Goal: Information Seeking & Learning: Learn about a topic

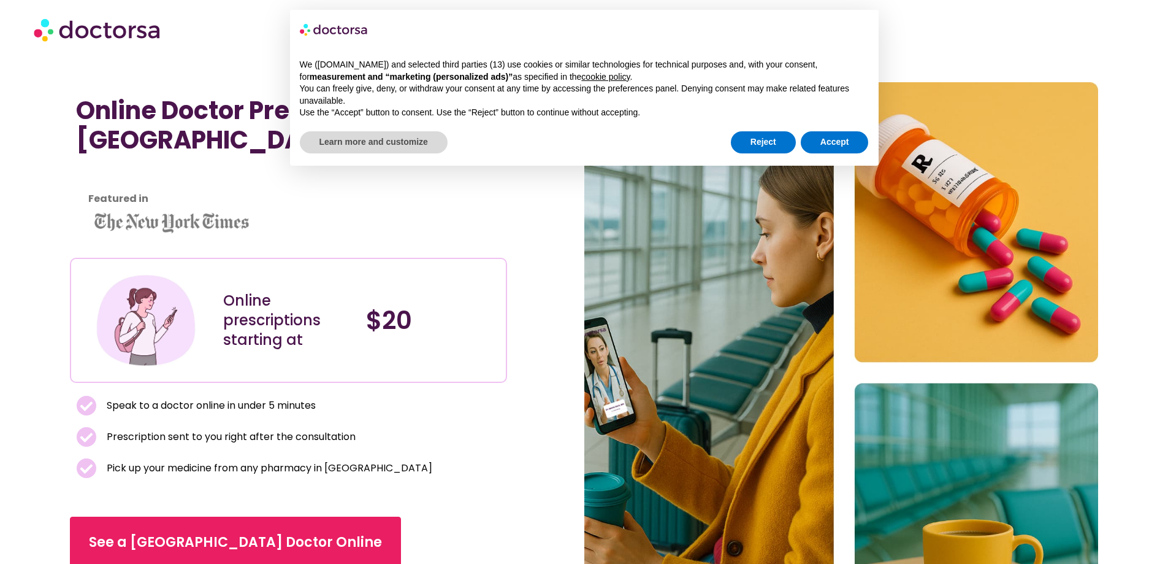
click at [772, 129] on div "Reject Accept" at bounding box center [800, 142] width 138 height 27
click at [757, 142] on button "Reject" at bounding box center [763, 142] width 65 height 22
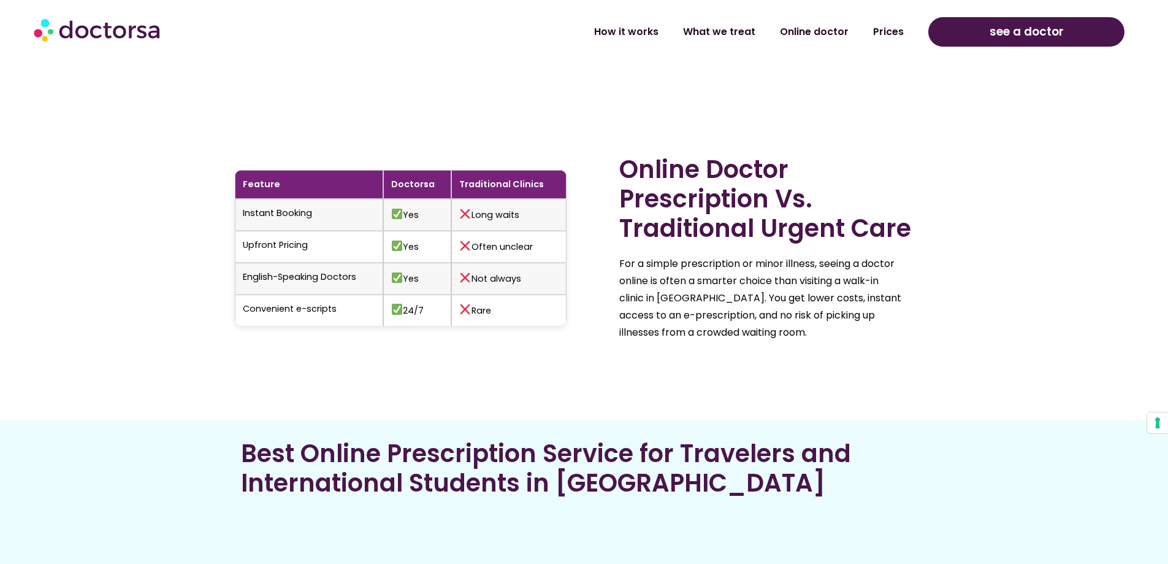
scroll to position [3495, 0]
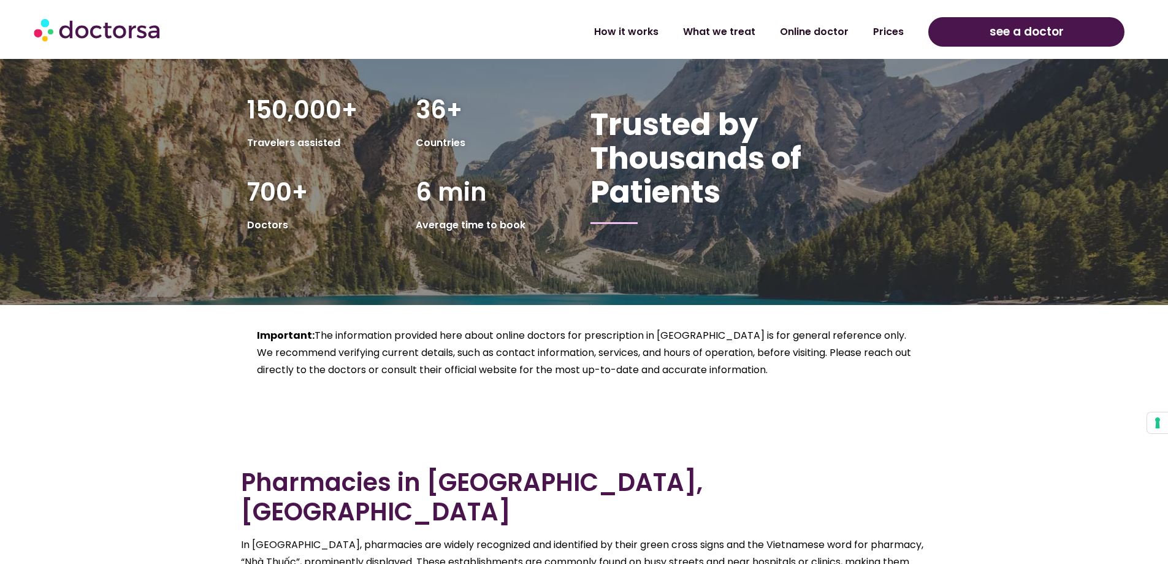
drag, startPoint x: 616, startPoint y: 323, endPoint x: 616, endPoint y: 353, distance: 30.7
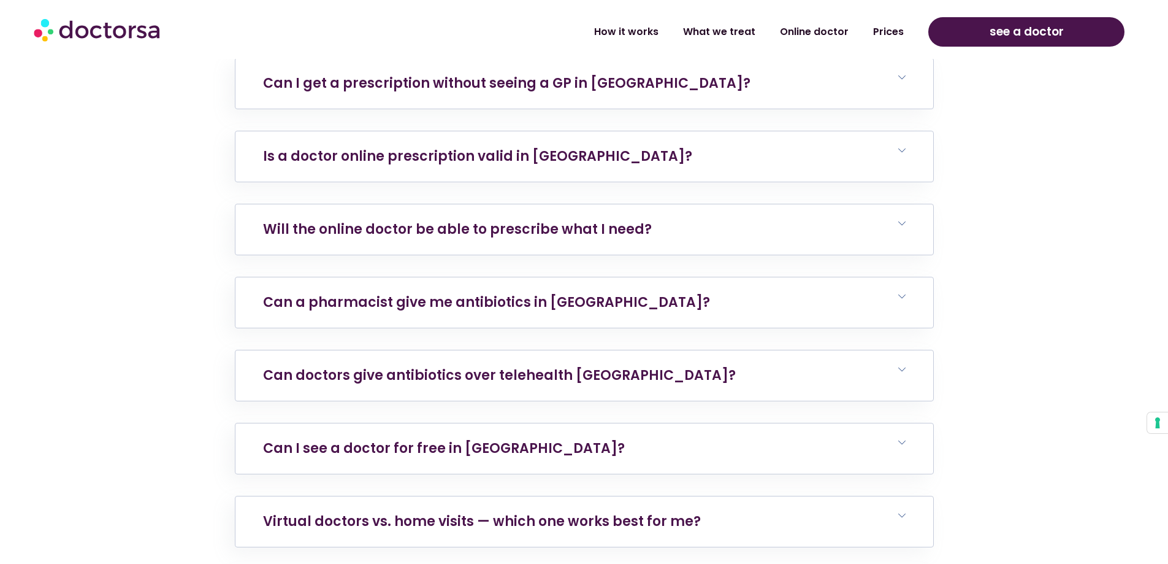
scroll to position [7592, 0]
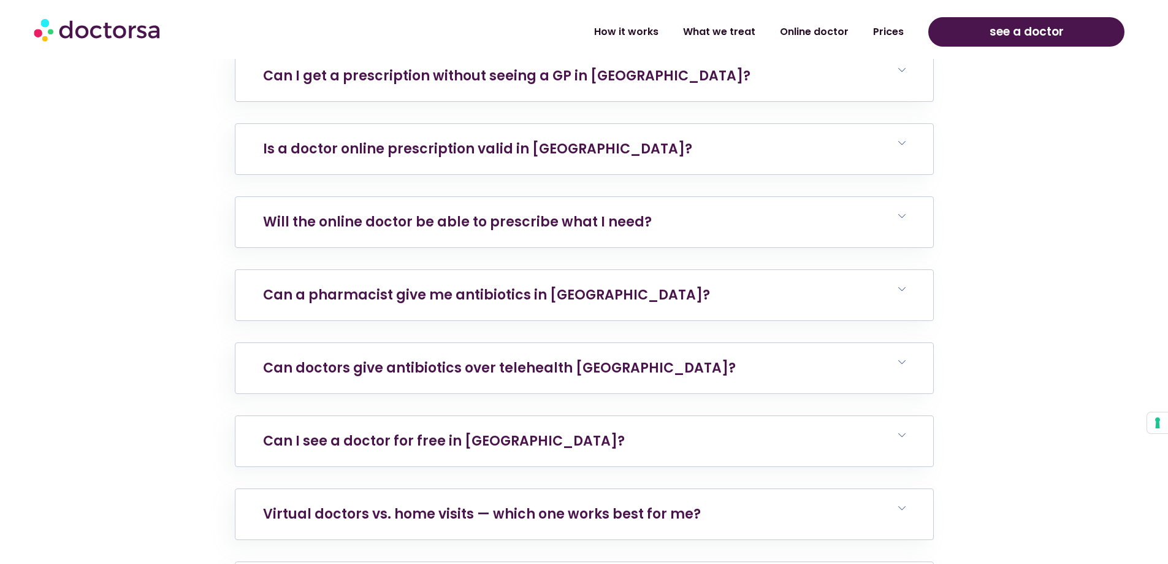
drag, startPoint x: 559, startPoint y: 362, endPoint x: 592, endPoint y: 377, distance: 35.7
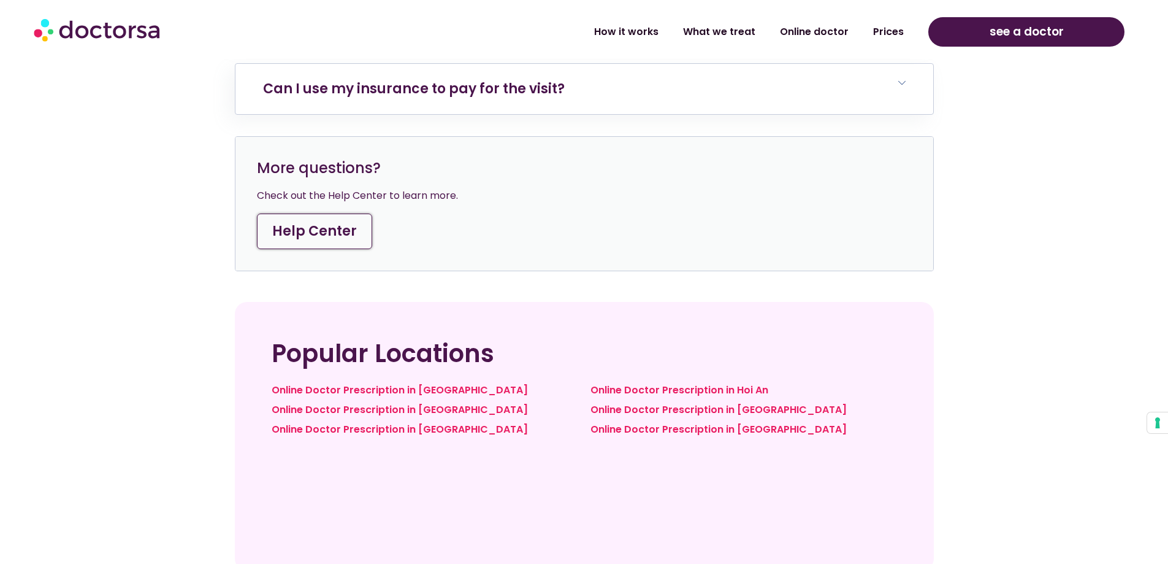
drag, startPoint x: 981, startPoint y: 235, endPoint x: 971, endPoint y: 280, distance: 45.7
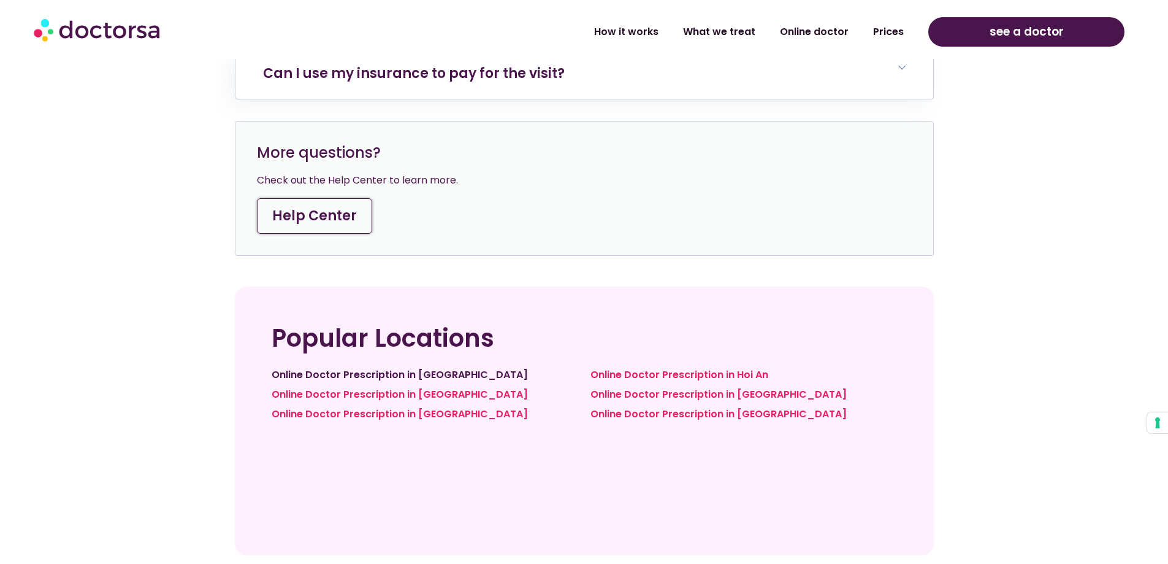
click at [369, 367] on link "Online Doctor Prescription in Hanoi" at bounding box center [400, 374] width 256 height 14
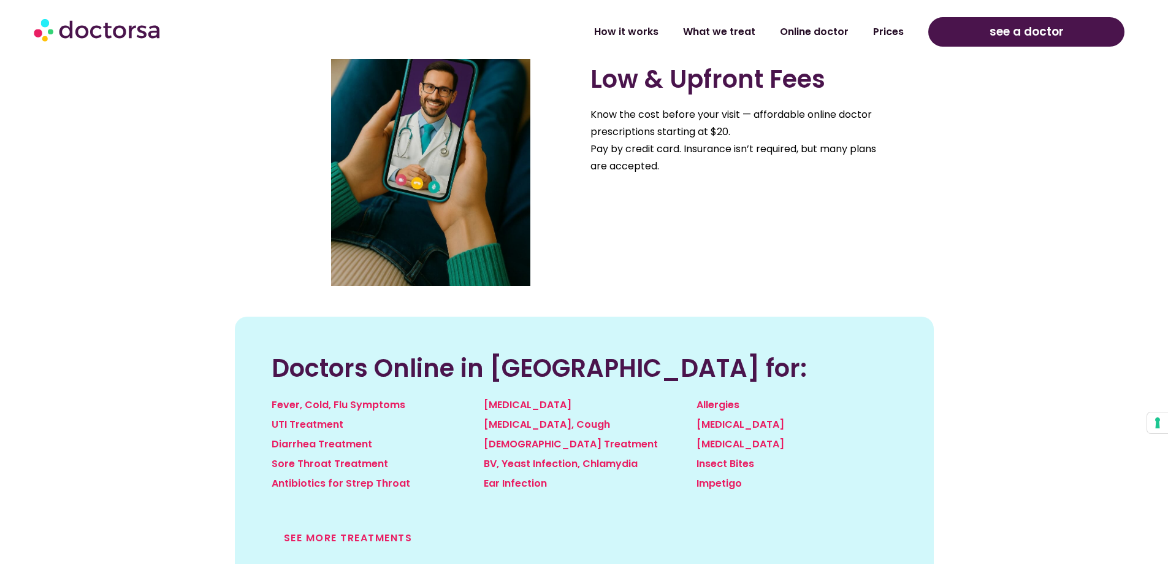
scroll to position [1042, 0]
drag, startPoint x: 932, startPoint y: 193, endPoint x: 917, endPoint y: 214, distance: 25.9
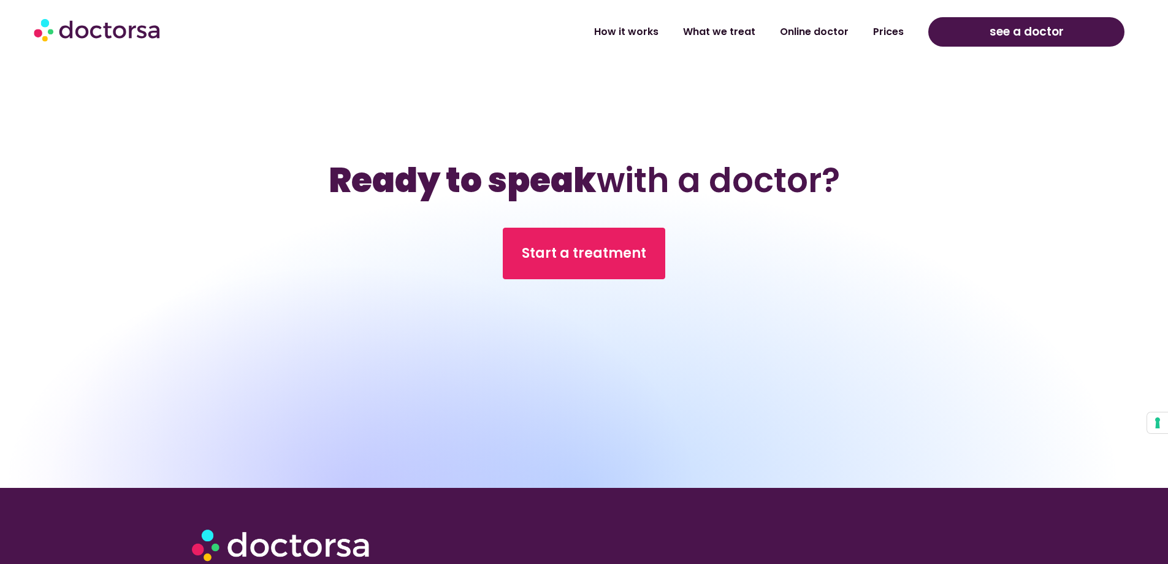
scroll to position [11749, 0]
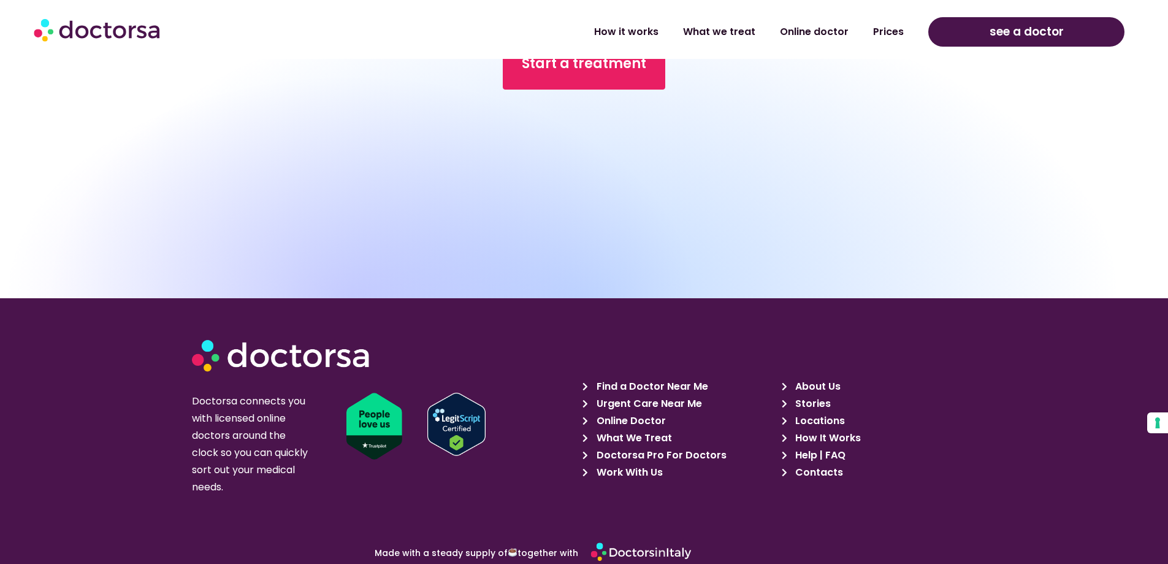
drag, startPoint x: 993, startPoint y: 137, endPoint x: 1011, endPoint y: 492, distance: 355.5
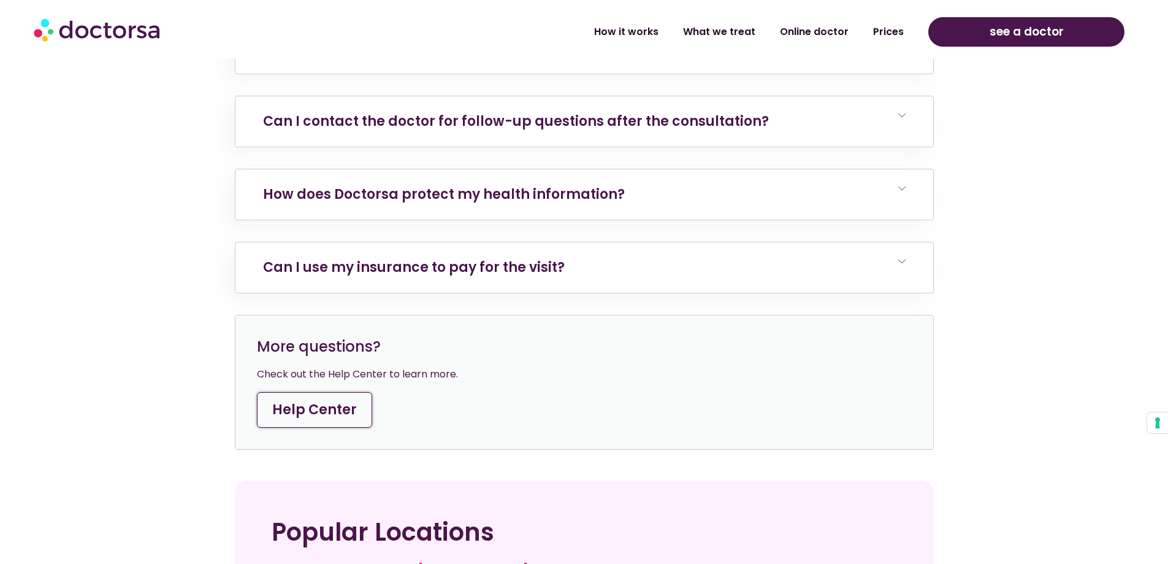
drag, startPoint x: 1042, startPoint y: 389, endPoint x: 916, endPoint y: 211, distance: 218.1
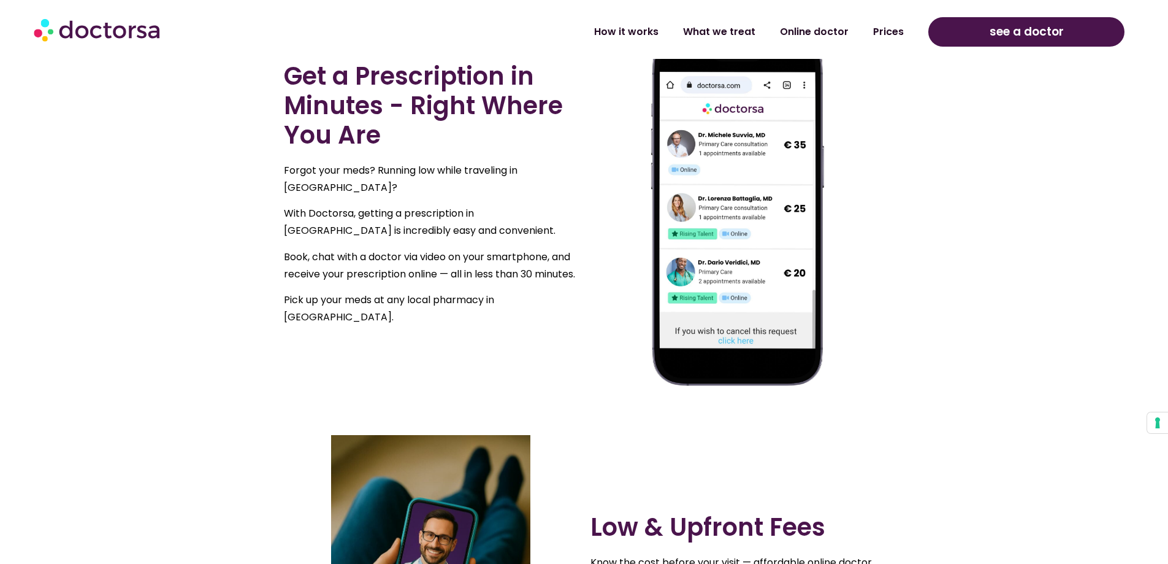
scroll to position [0, 0]
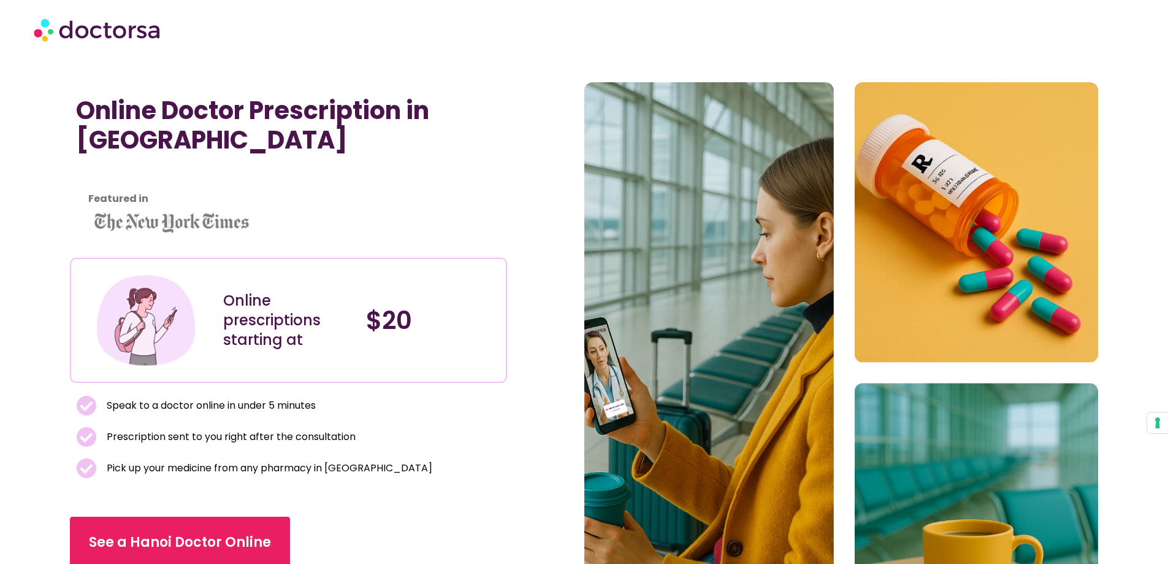
drag, startPoint x: 1033, startPoint y: 364, endPoint x: 741, endPoint y: 94, distance: 397.9
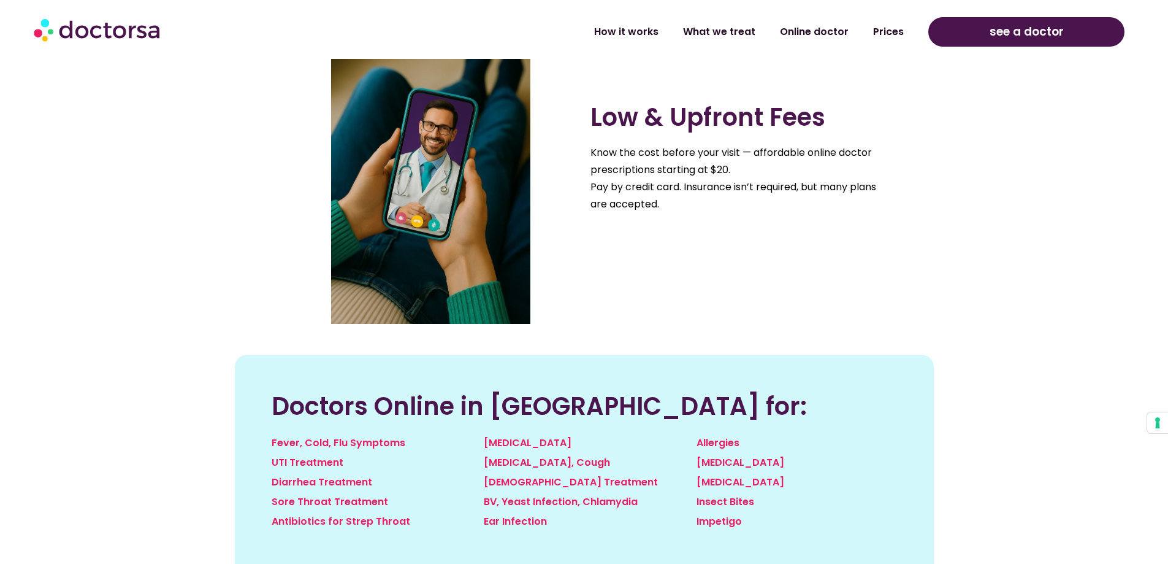
scroll to position [1226, 0]
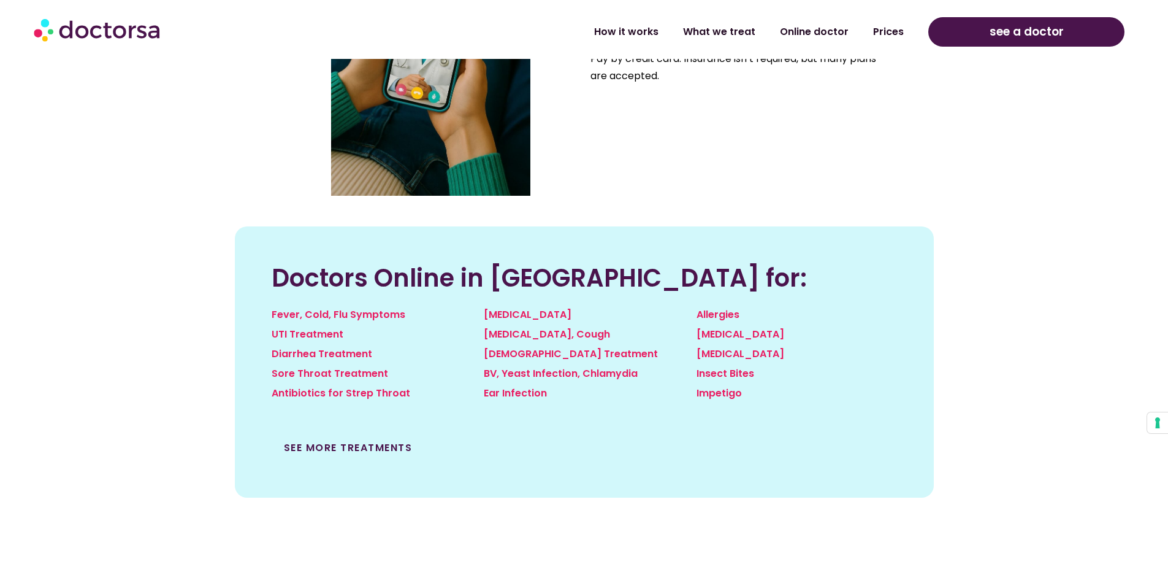
click at [391, 442] on link "See more treatments" at bounding box center [348, 447] width 129 height 14
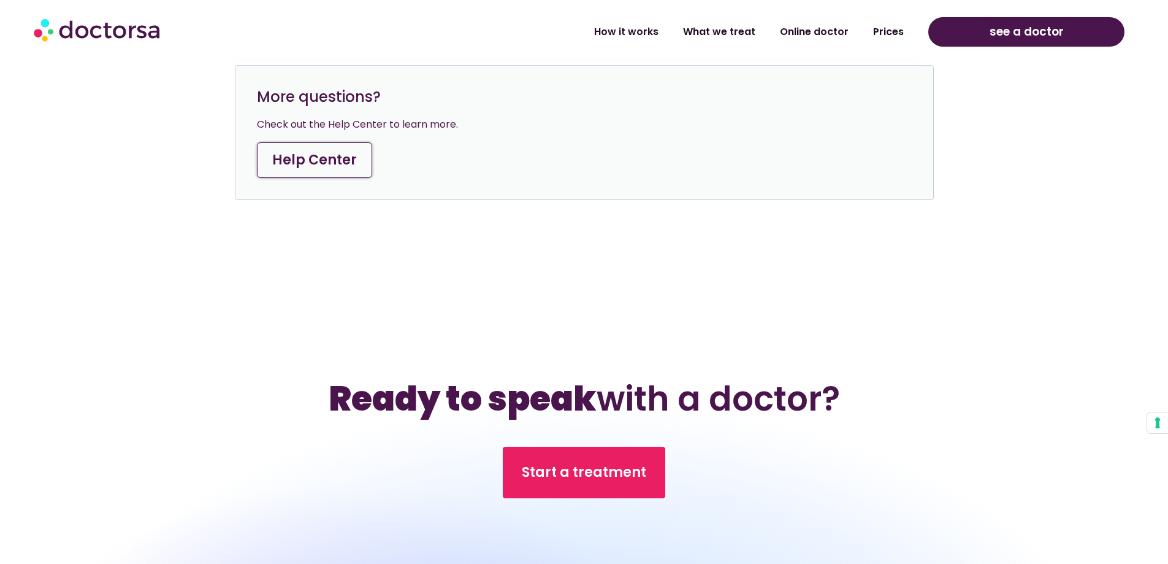
scroll to position [5887, 0]
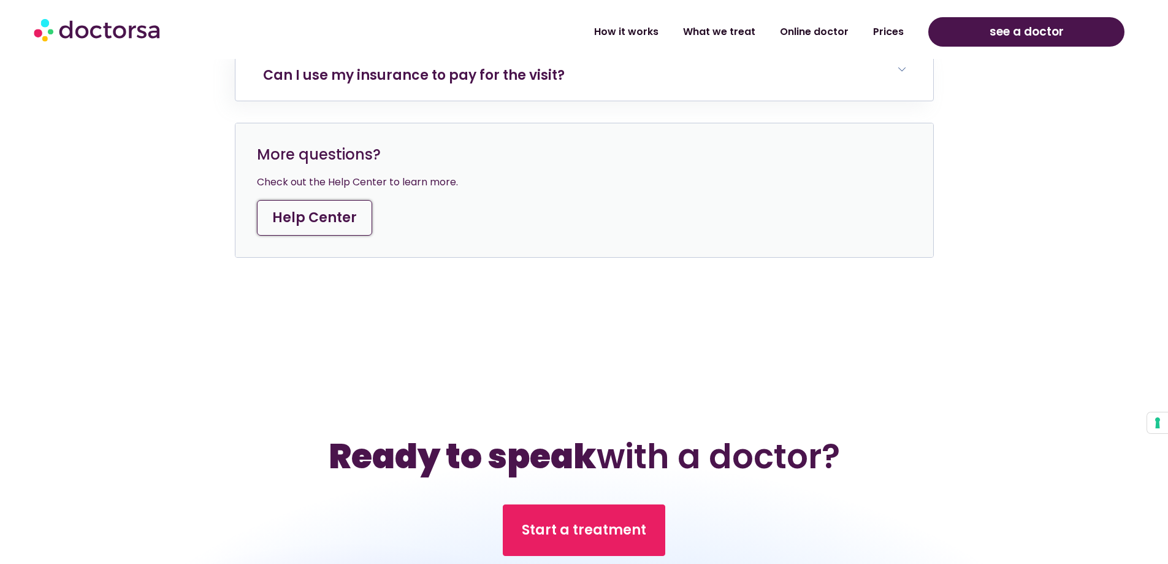
click at [338, 200] on link "Help Center" at bounding box center [314, 218] width 115 height 36
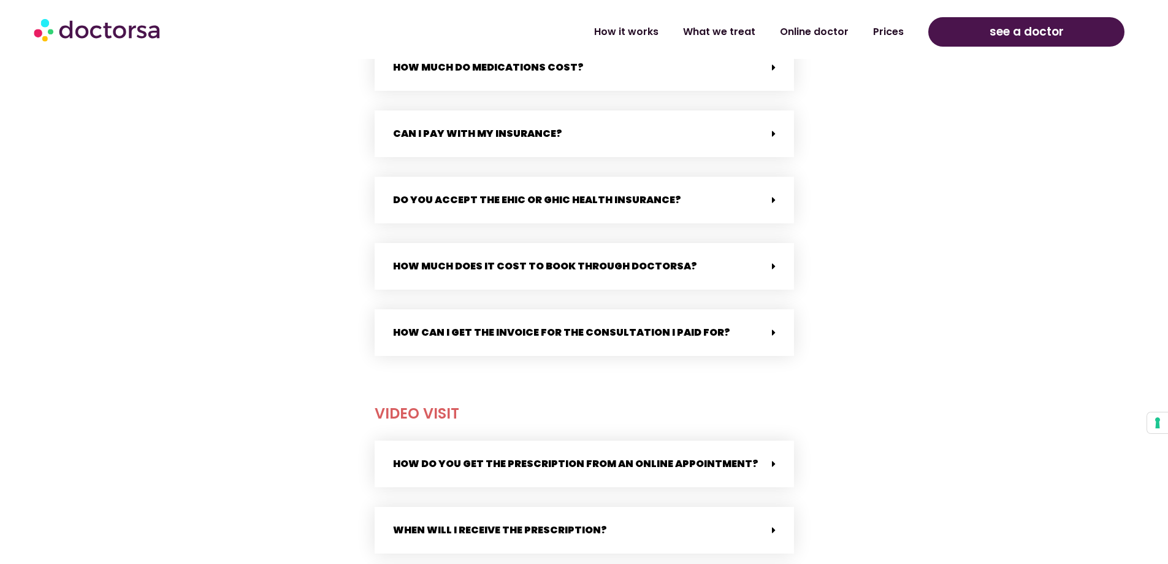
scroll to position [736, 0]
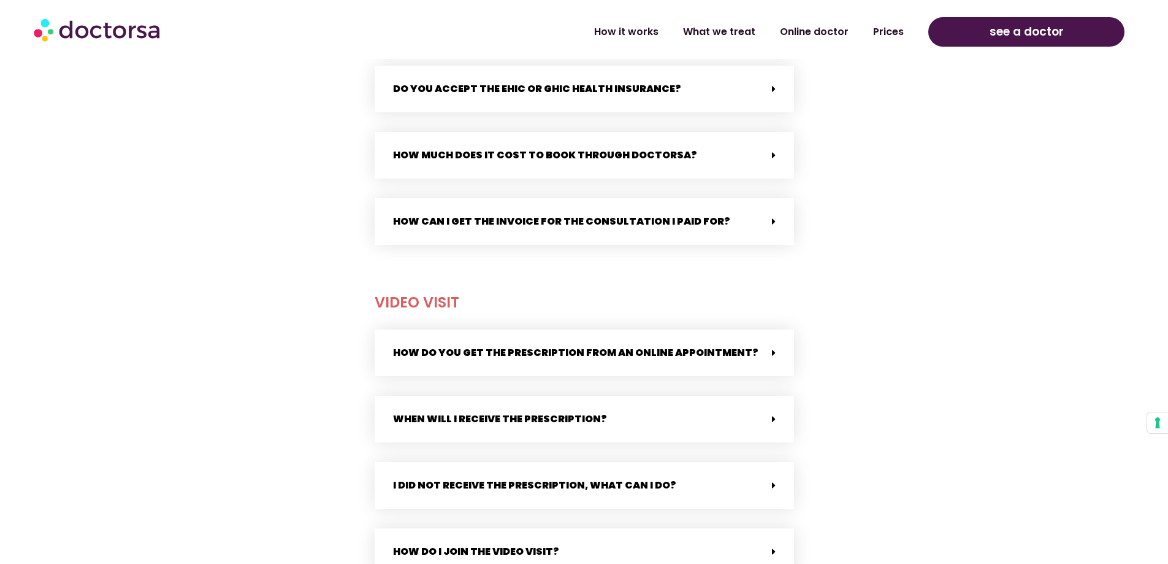
click at [760, 83] on div "Do you accept the EHIC or GHIC health insurance?" at bounding box center [584, 89] width 419 height 47
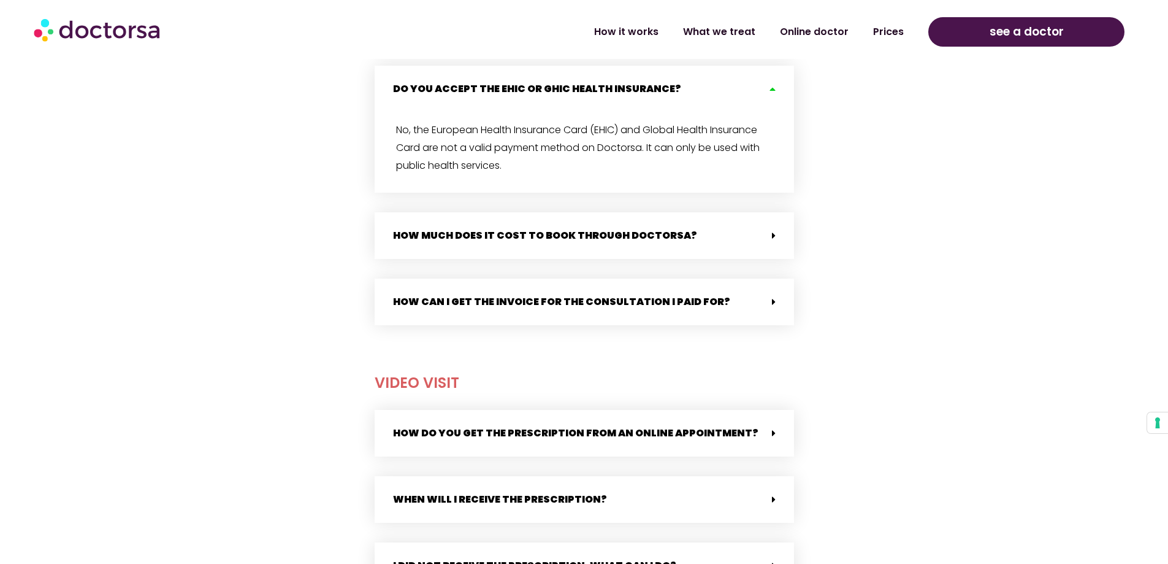
click at [777, 89] on div "Do you accept the EHIC or GHIC health insurance?" at bounding box center [584, 89] width 419 height 47
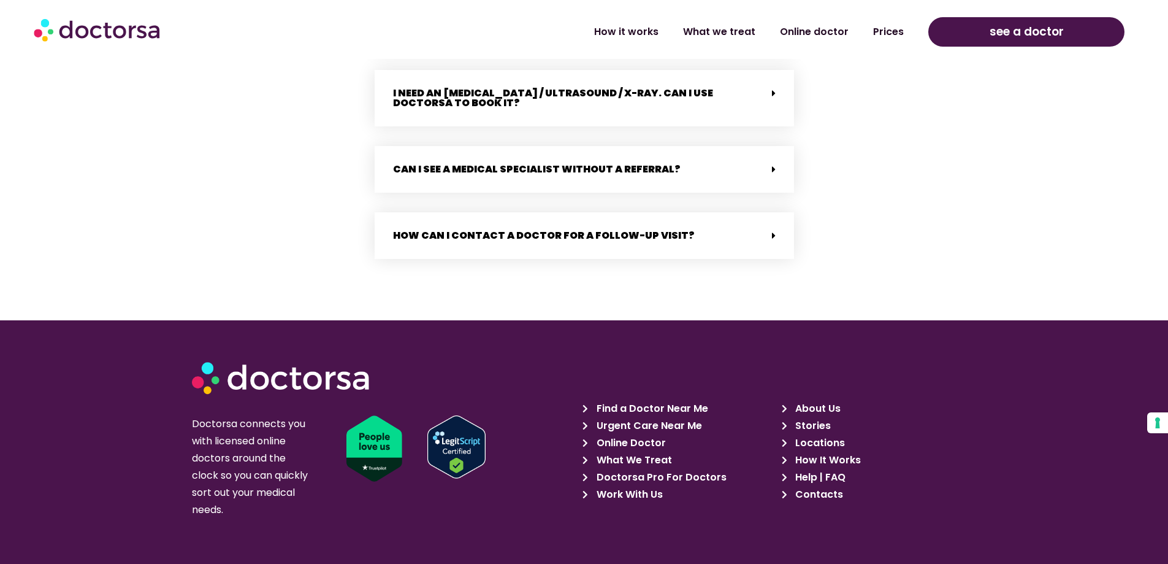
scroll to position [2607, 0]
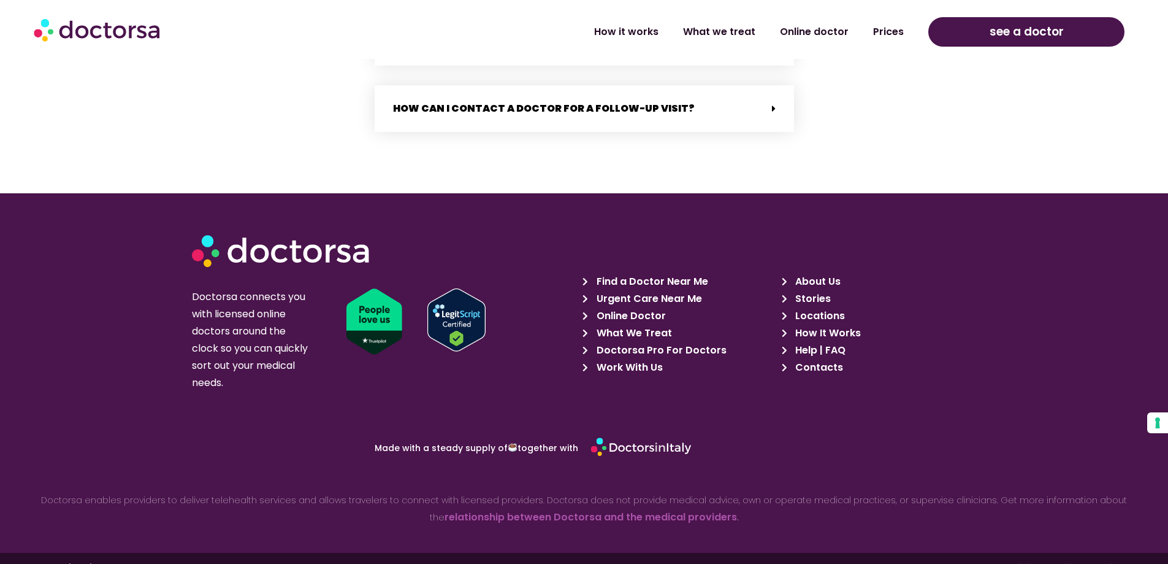
click at [656, 324] on span "What We Treat" at bounding box center [633, 332] width 78 height 17
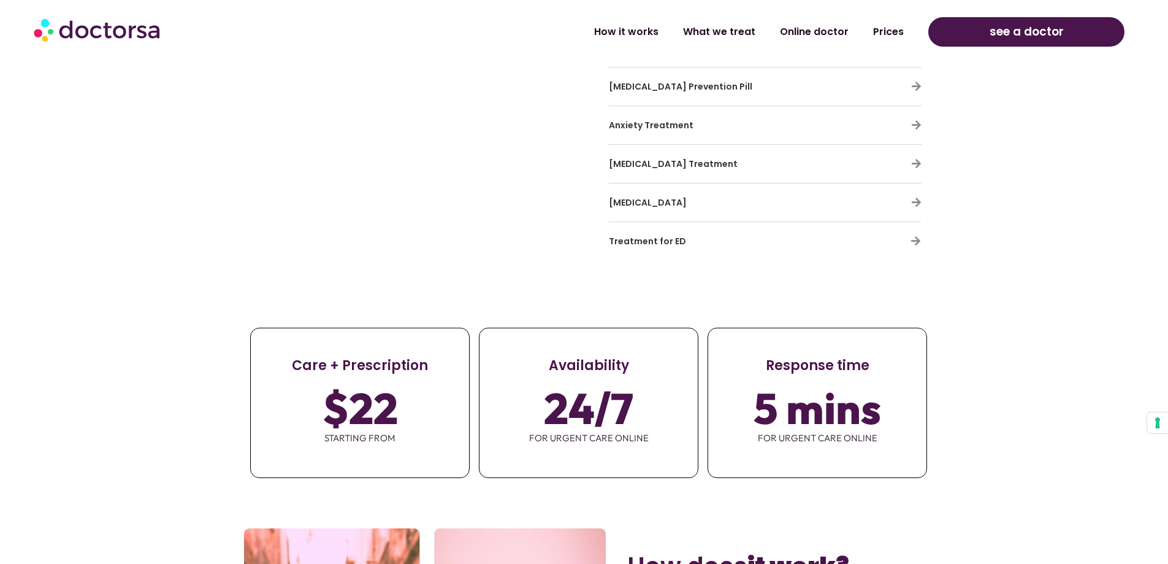
scroll to position [4109, 0]
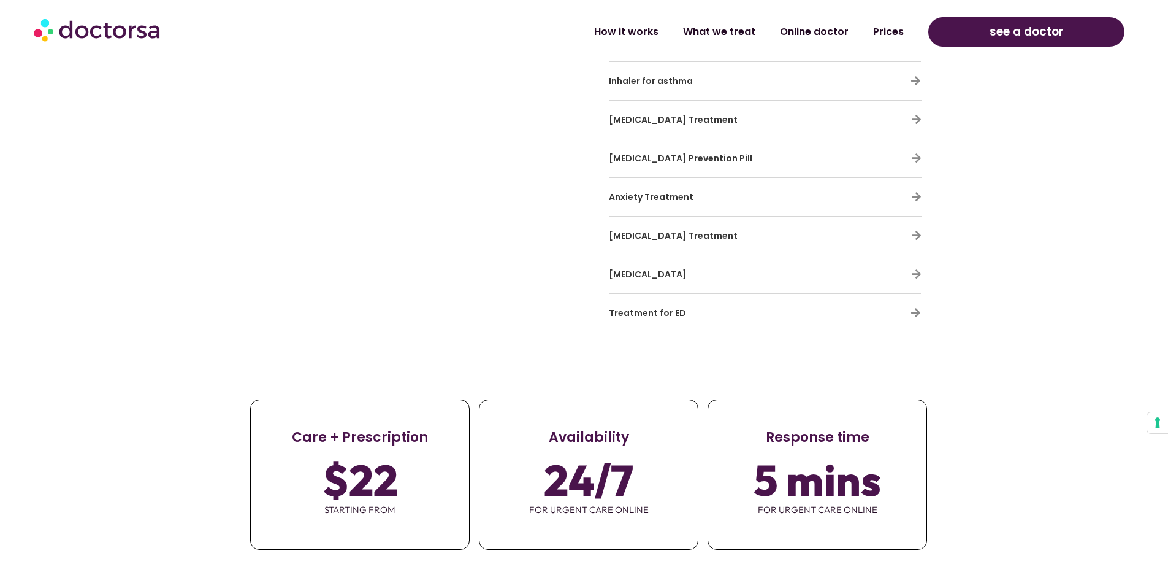
click at [909, 184] on div "Anxiety Treatment" at bounding box center [765, 197] width 313 height 26
click at [915, 191] on icon at bounding box center [916, 196] width 10 height 10
click at [657, 191] on span "Anxiety Treatment" at bounding box center [651, 197] width 85 height 12
click at [915, 191] on icon at bounding box center [916, 196] width 10 height 10
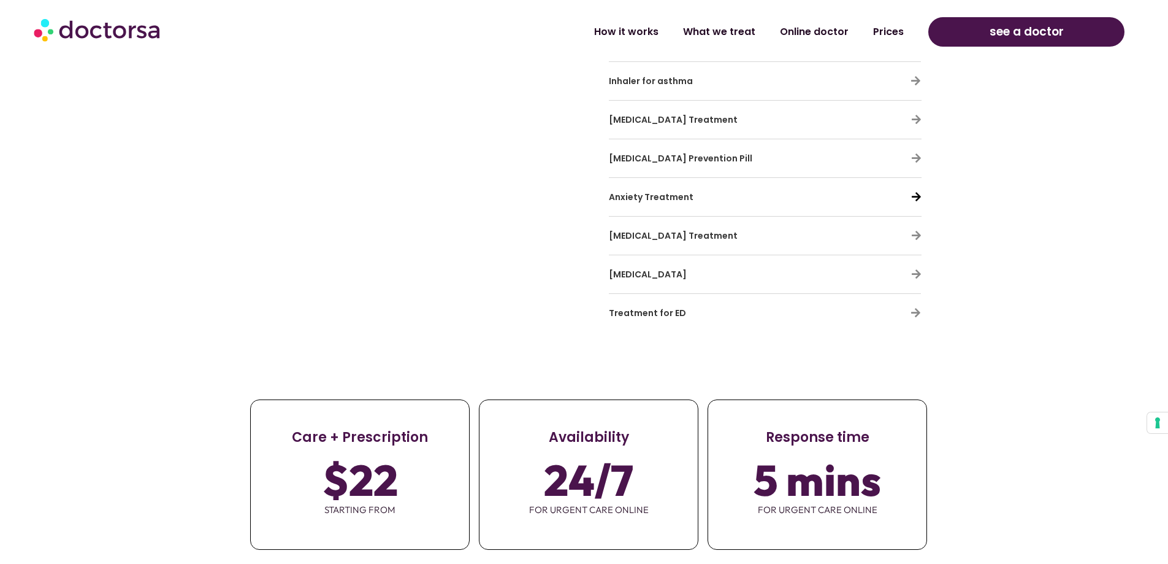
click at [916, 191] on icon at bounding box center [916, 196] width 10 height 10
drag, startPoint x: 916, startPoint y: 144, endPoint x: 924, endPoint y: 164, distance: 21.7
click at [916, 191] on icon at bounding box center [916, 196] width 10 height 10
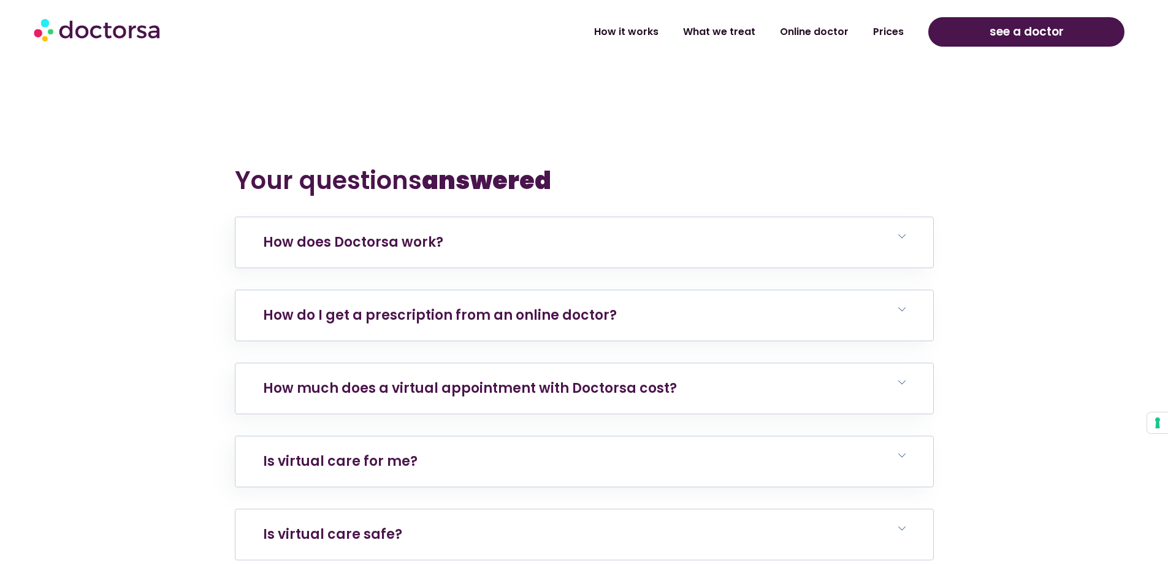
scroll to position [5212, 0]
